Goal: Task Accomplishment & Management: Manage account settings

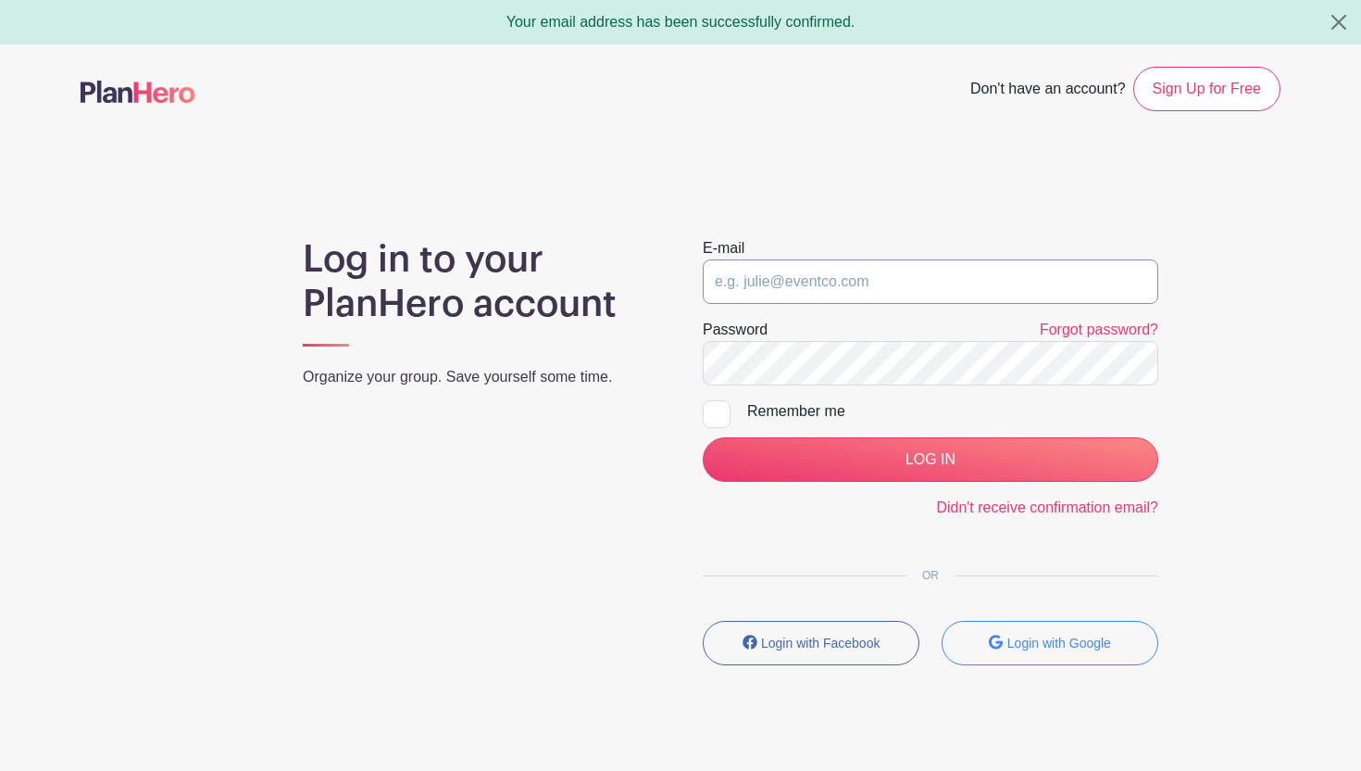
click at [759, 278] on input "email" at bounding box center [931, 281] width 456 height 44
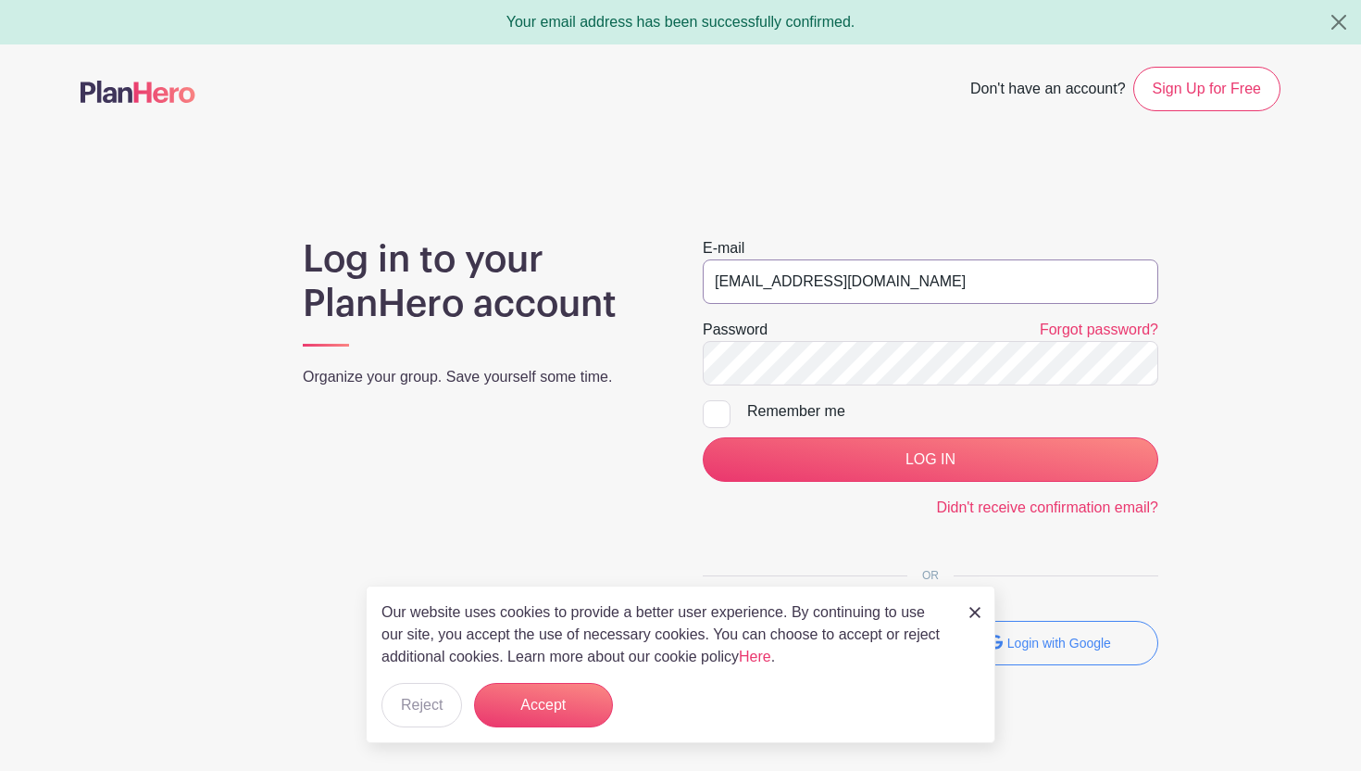
type input "[EMAIL_ADDRESS][DOMAIN_NAME]"
click at [771, 419] on div "Remember me" at bounding box center [952, 411] width 411 height 22
click at [715, 412] on input "Remember me" at bounding box center [709, 406] width 12 height 12
checkbox input "true"
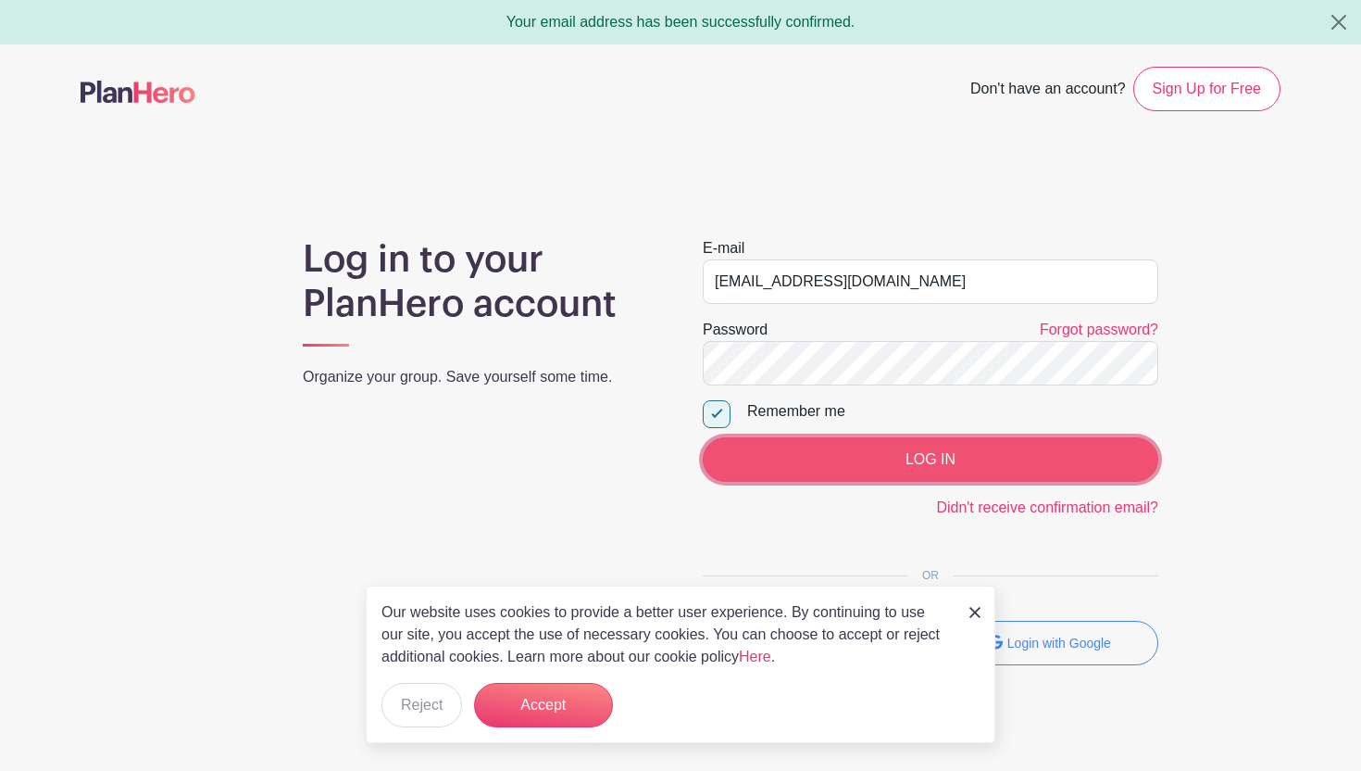
click at [766, 458] on input "LOG IN" at bounding box center [931, 459] width 456 height 44
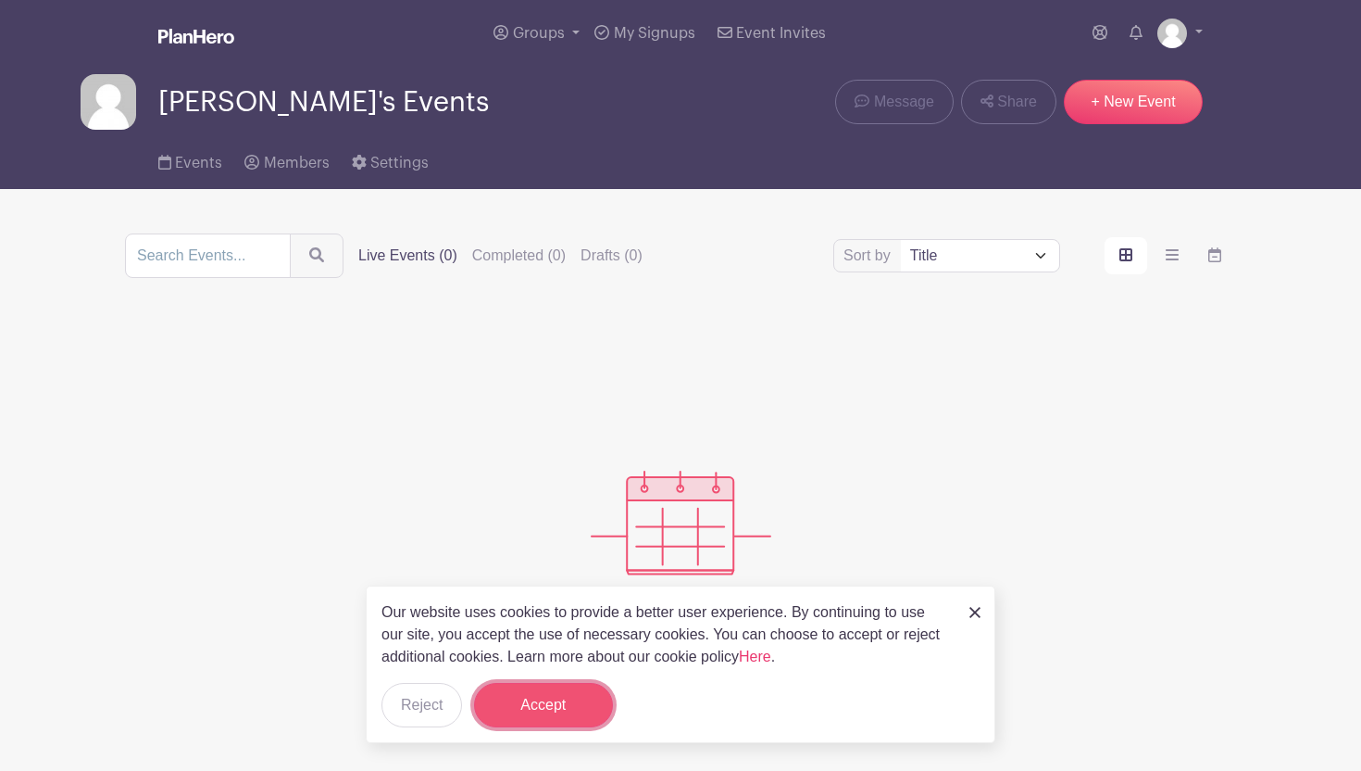
click at [528, 718] on button "Accept" at bounding box center [543, 705] width 139 height 44
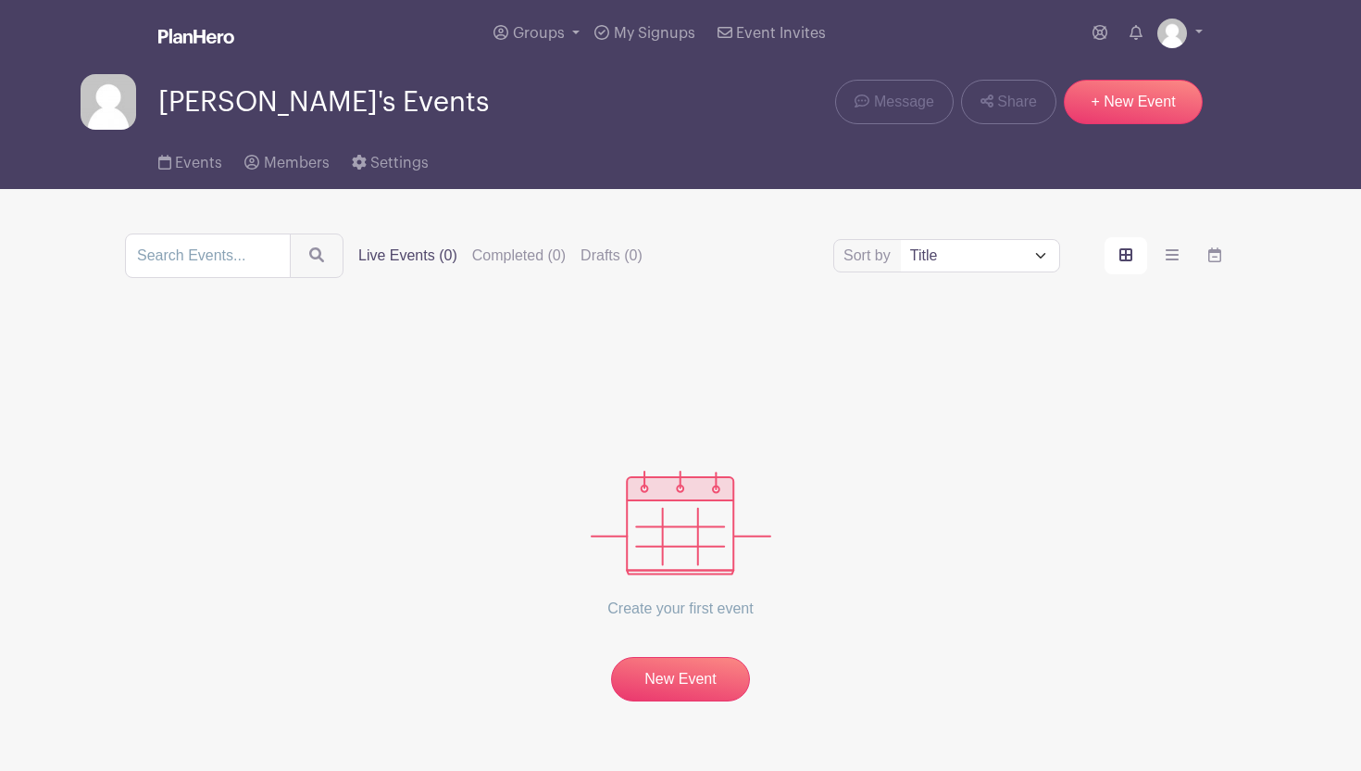
scroll to position [47, 0]
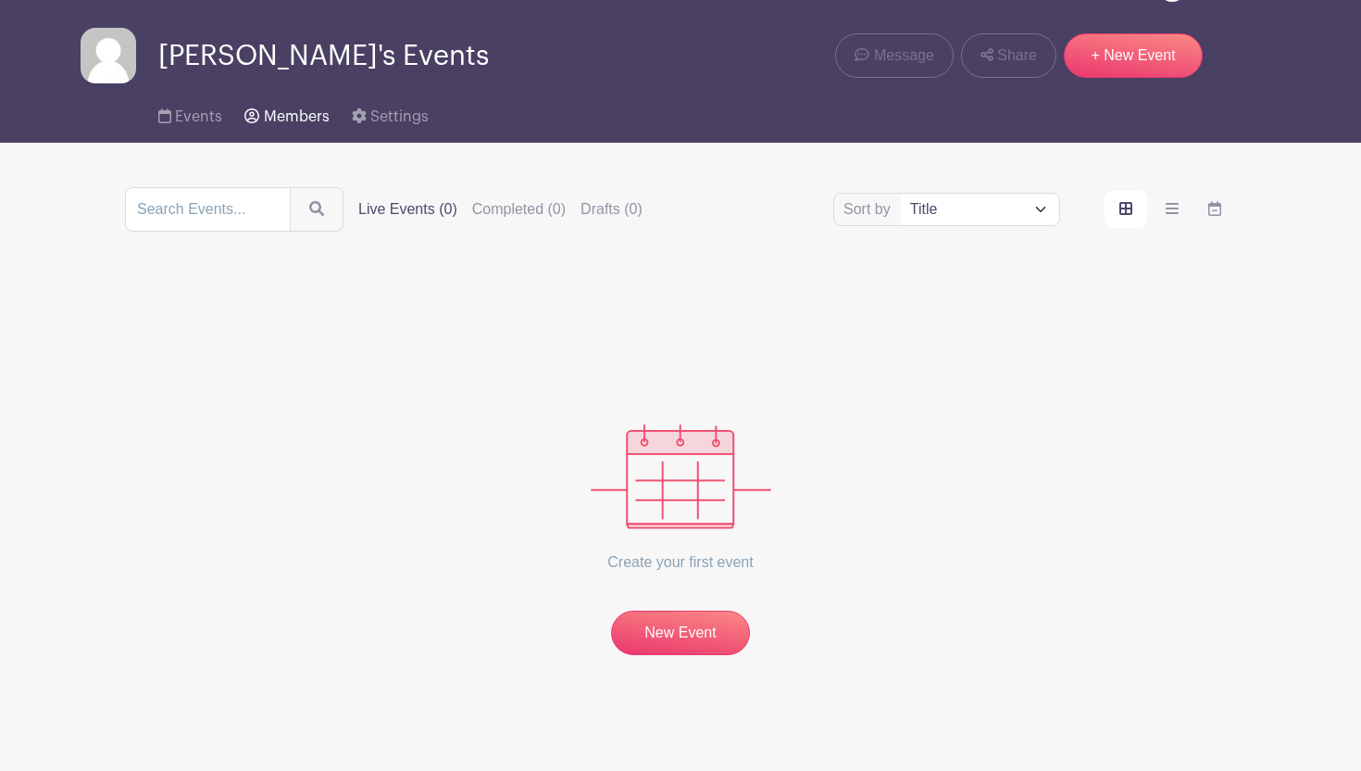
click at [258, 119] on link "Members" at bounding box center [287, 112] width 84 height 59
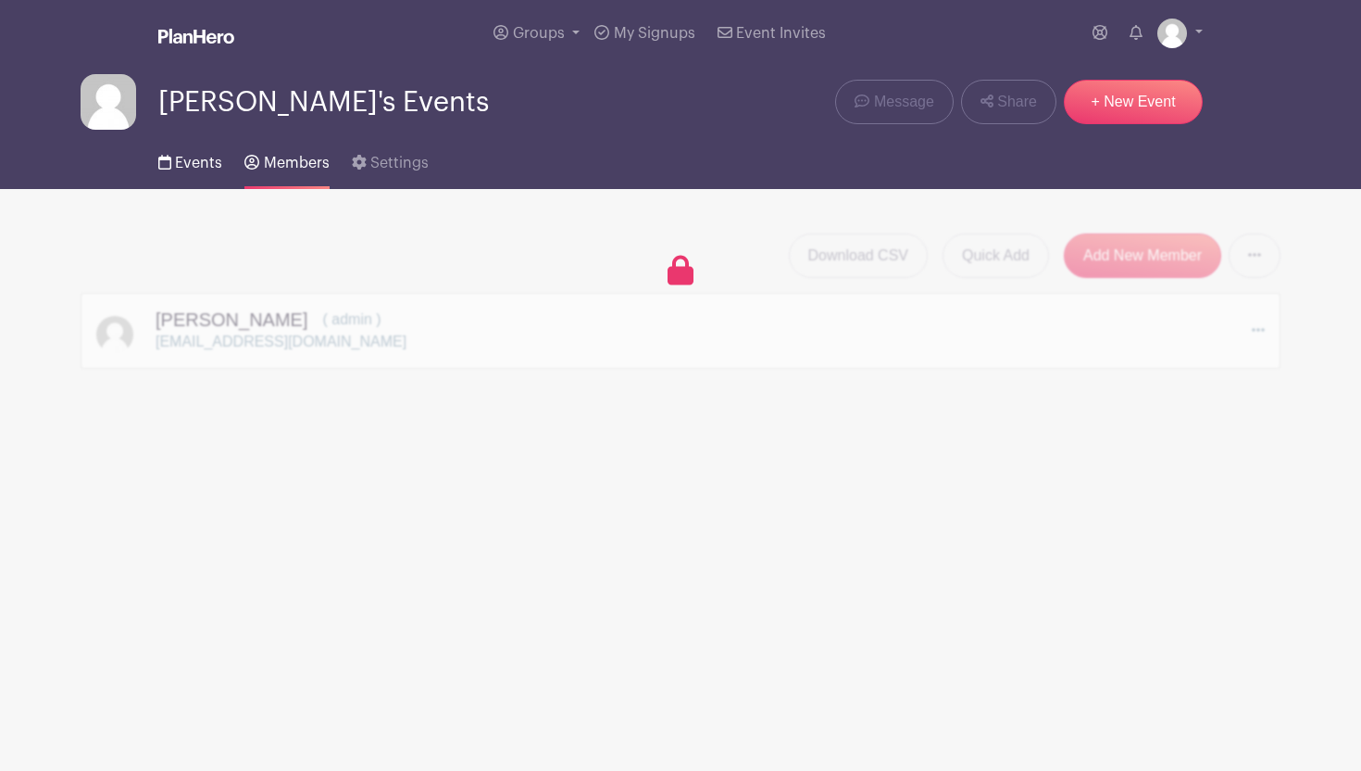
click at [175, 160] on span "Events" at bounding box center [198, 163] width 47 height 15
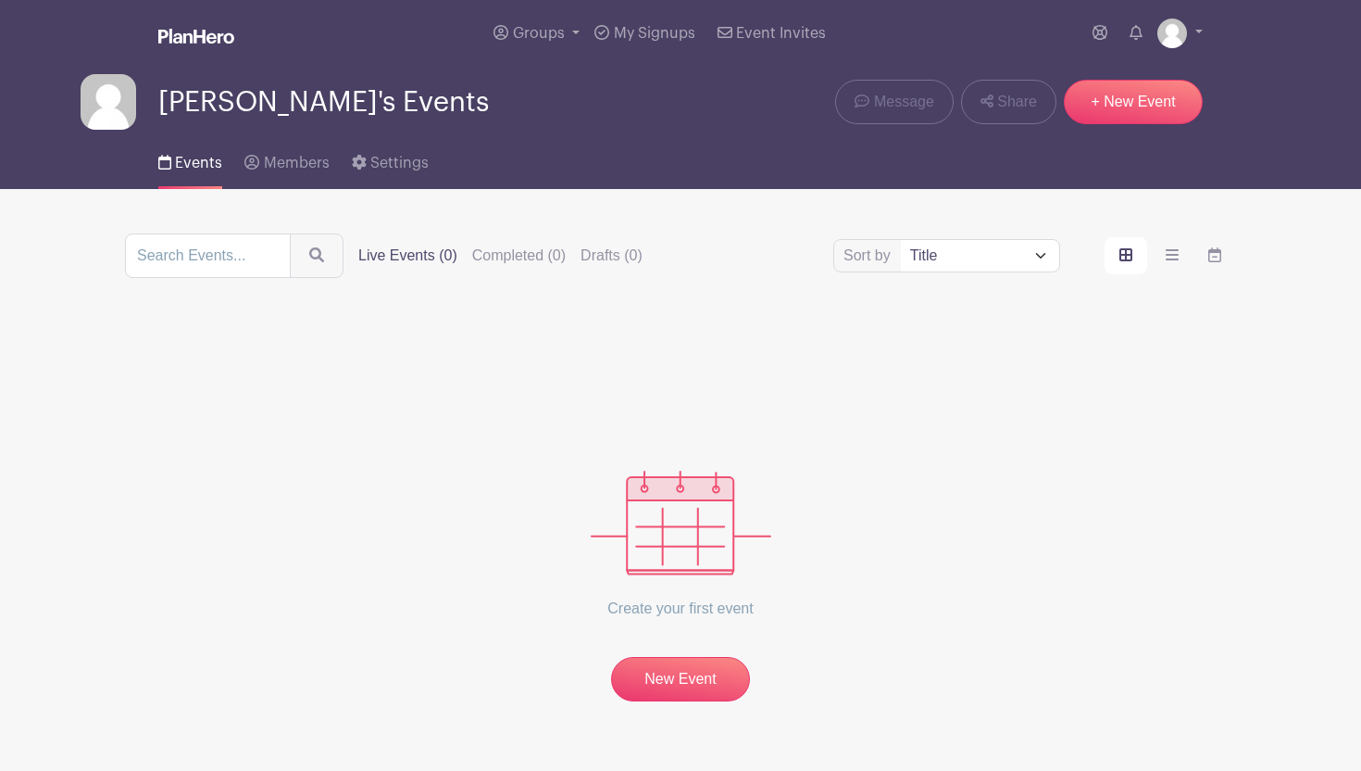
click at [410, 260] on label "Live Events (0)" at bounding box center [407, 256] width 99 height 22
click at [0, 0] on input "Live Events (0)" at bounding box center [0, 0] width 0 height 0
click at [501, 260] on label "Completed (0)" at bounding box center [519, 256] width 94 height 22
click at [0, 0] on input "Completed (0)" at bounding box center [0, 0] width 0 height 0
click at [587, 254] on label "Drafts (0)" at bounding box center [612, 256] width 62 height 22
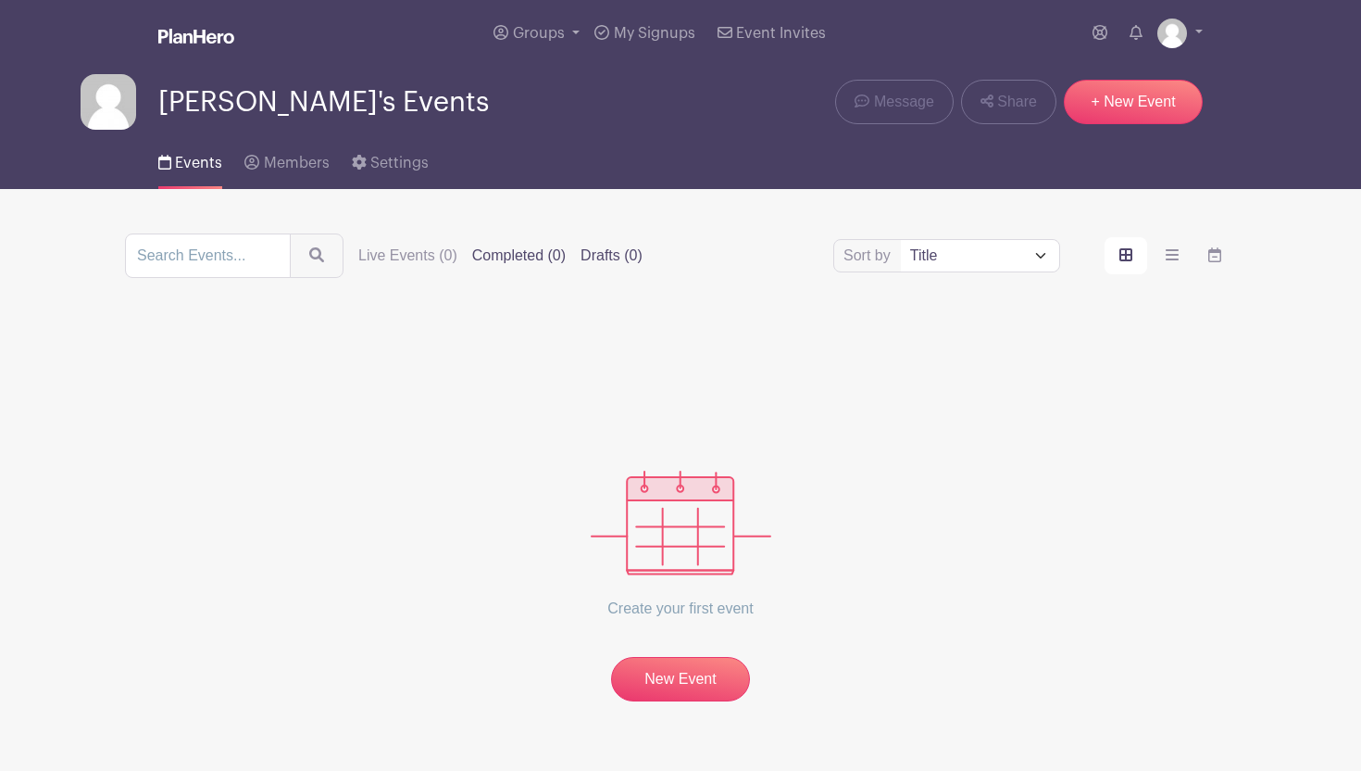
click at [0, 0] on input "Drafts (0)" at bounding box center [0, 0] width 0 height 0
click at [472, 254] on label "Completed (0)" at bounding box center [519, 256] width 94 height 22
click at [0, 0] on input "Completed (0)" at bounding box center [0, 0] width 0 height 0
click at [382, 225] on main "Groups All Groups [PERSON_NAME]'s Events My Signups Event Invites My account Lo…" at bounding box center [680, 408] width 1361 height 817
click at [777, 38] on span "Event Invites" at bounding box center [781, 33] width 90 height 15
